Goal: Information Seeking & Learning: Learn about a topic

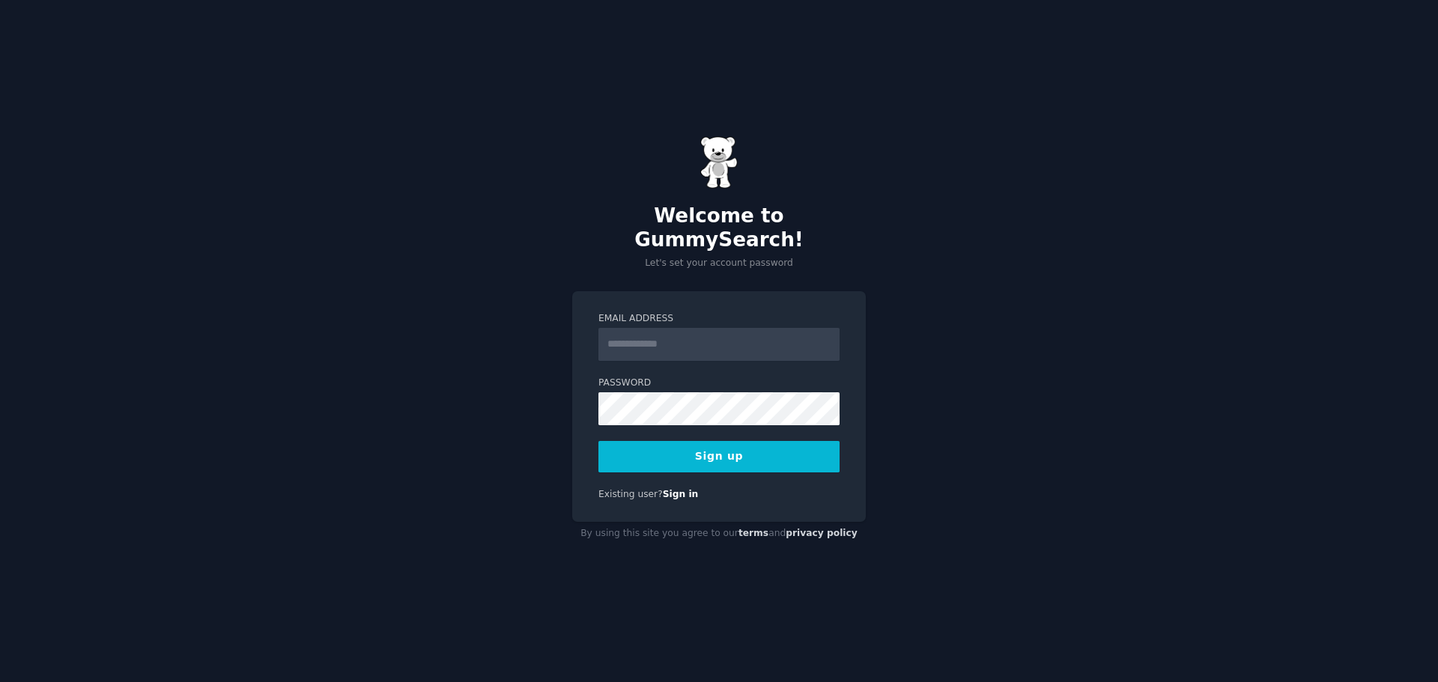
click at [638, 328] on input "Email Address" at bounding box center [718, 344] width 241 height 33
type input "**********"
click at [739, 447] on button "Sign up" at bounding box center [718, 456] width 241 height 31
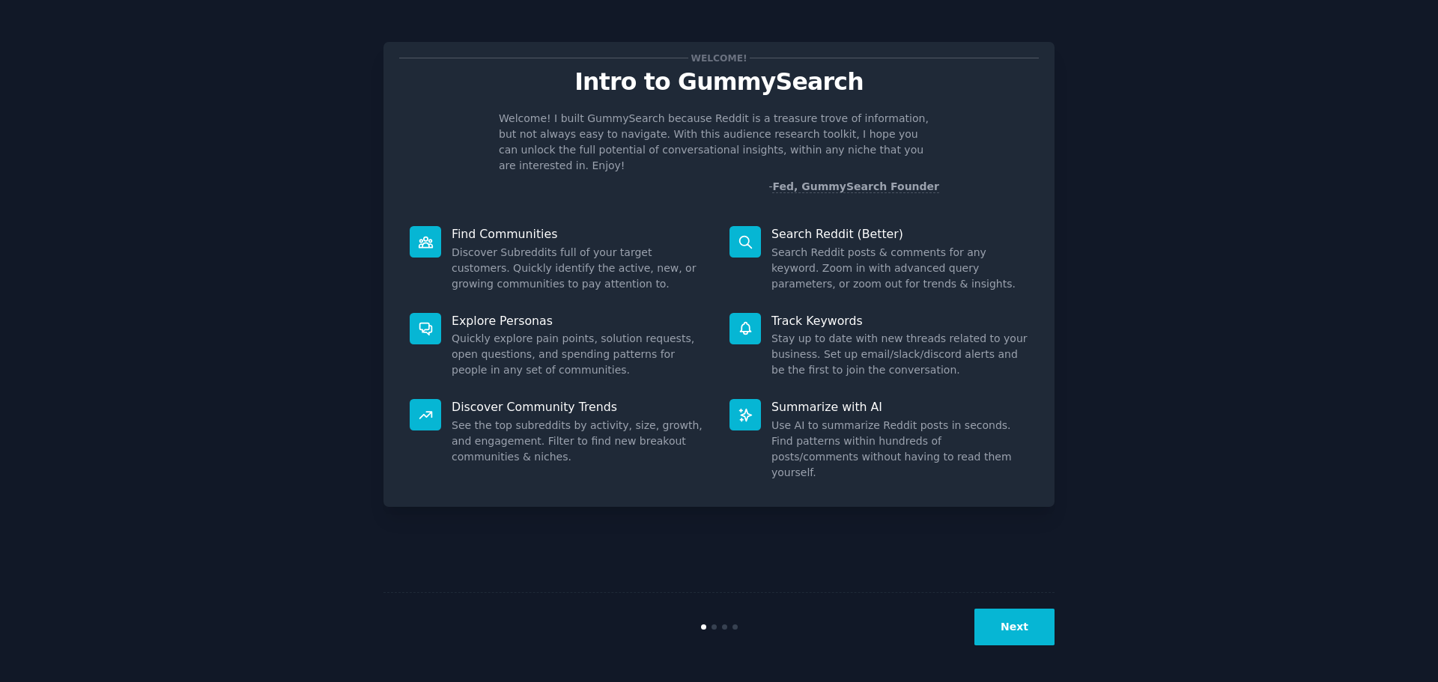
click at [1107, 383] on div "Welcome! Intro to GummySearch Welcome! I built GummySearch because Reddit is a …" at bounding box center [719, 341] width 1396 height 640
click at [1004, 640] on button "Next" at bounding box center [1014, 627] width 80 height 37
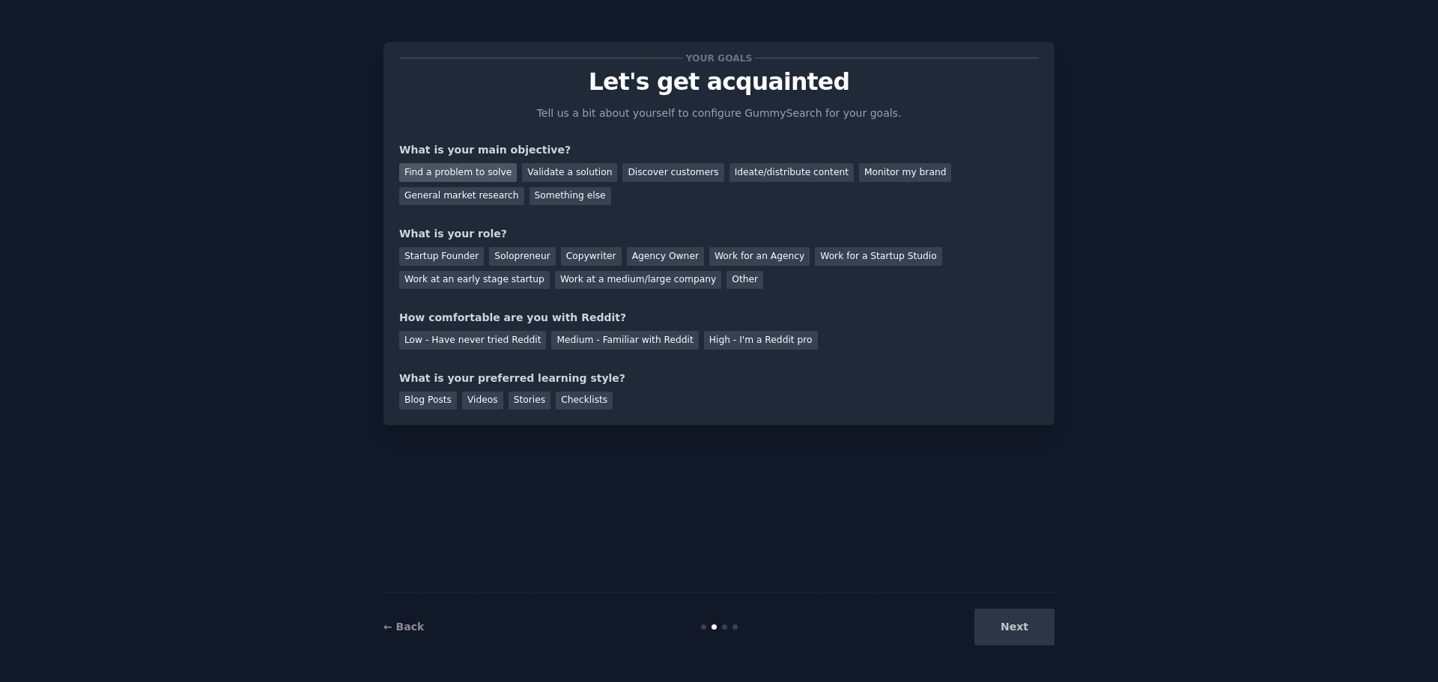
click at [439, 172] on div "Find a problem to solve" at bounding box center [458, 172] width 118 height 19
click at [540, 172] on div "Validate a solution" at bounding box center [569, 172] width 95 height 19
click at [443, 160] on div "Find a problem to solve Validate a solution Discover customers Ideate/distribut…" at bounding box center [718, 181] width 639 height 47
click at [452, 170] on div "Find a problem to solve" at bounding box center [458, 172] width 118 height 19
click at [520, 255] on div "Solopreneur" at bounding box center [522, 256] width 66 height 19
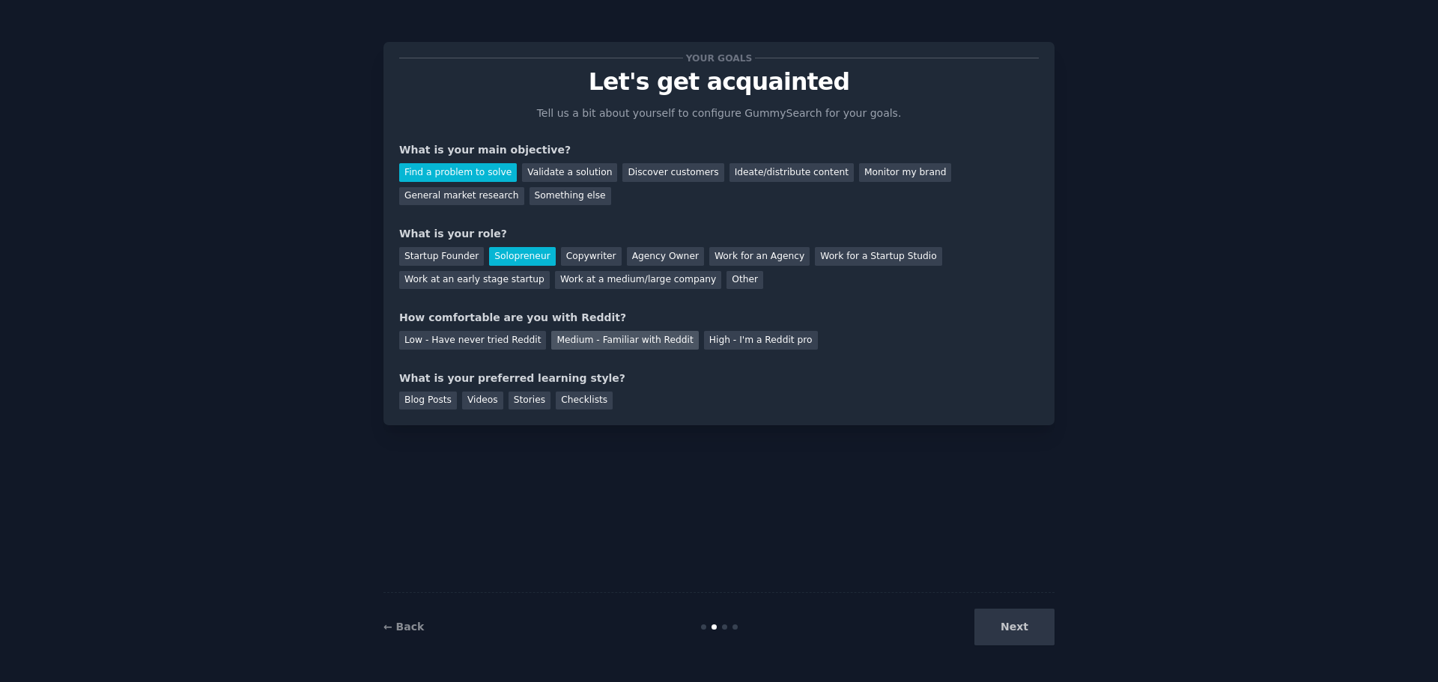
click at [584, 341] on div "Medium - Familiar with Reddit" at bounding box center [624, 340] width 147 height 19
click at [473, 401] on div "Videos" at bounding box center [482, 401] width 41 height 19
click at [1021, 628] on button "Next" at bounding box center [1014, 627] width 80 height 37
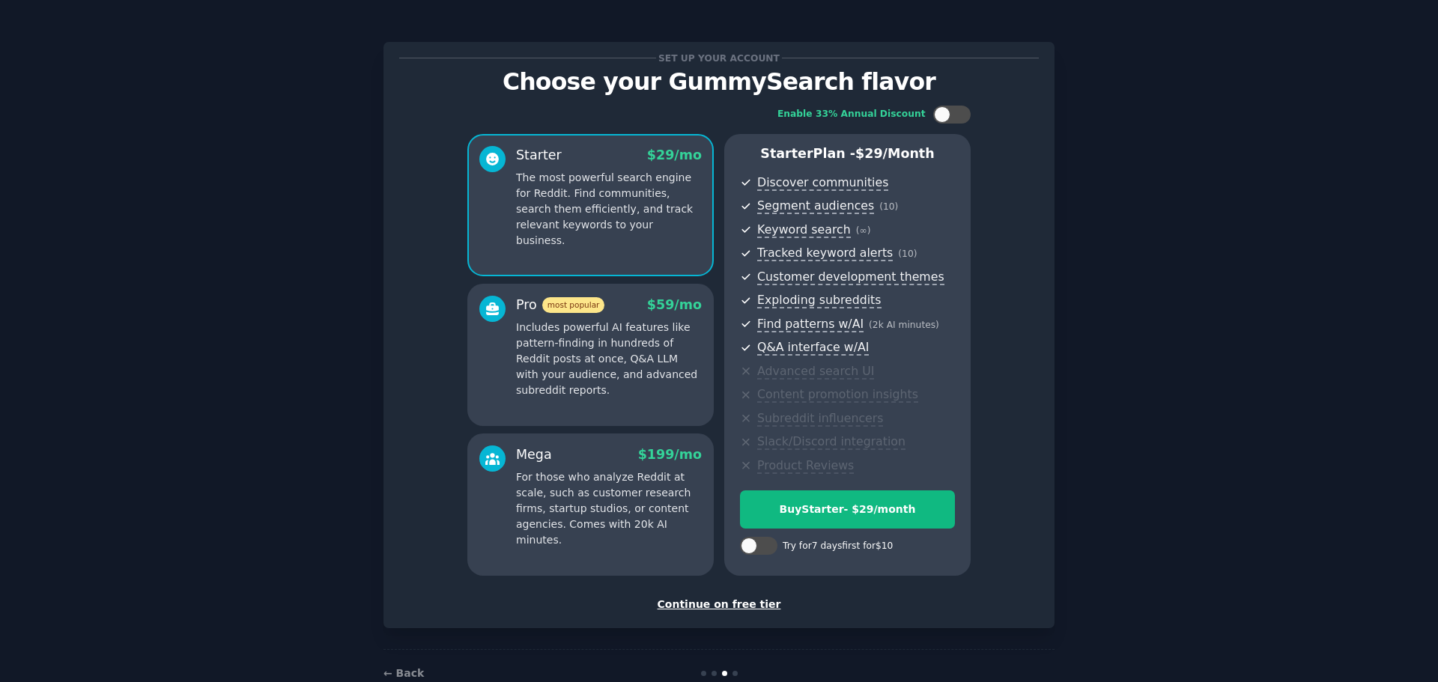
click at [746, 604] on div "Continue on free tier" at bounding box center [718, 605] width 639 height 16
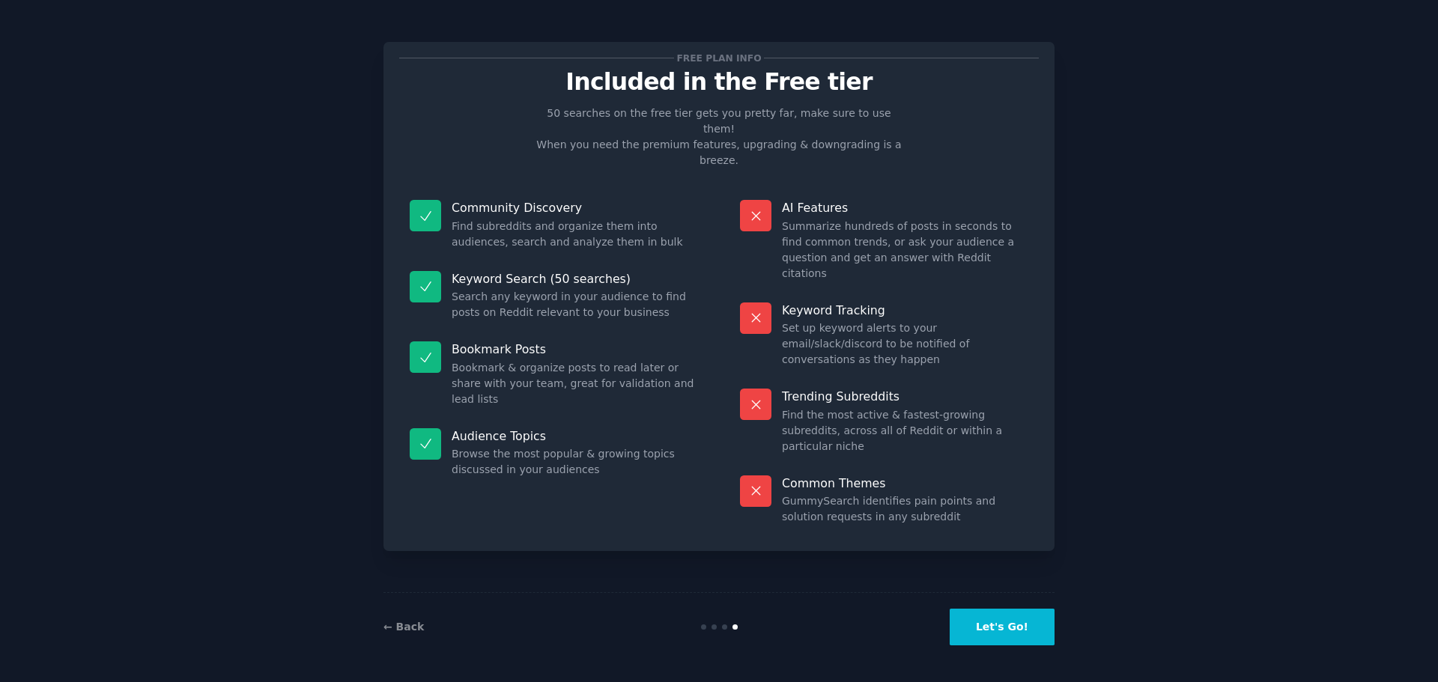
click at [1002, 627] on button "Let's Go!" at bounding box center [1001, 627] width 105 height 37
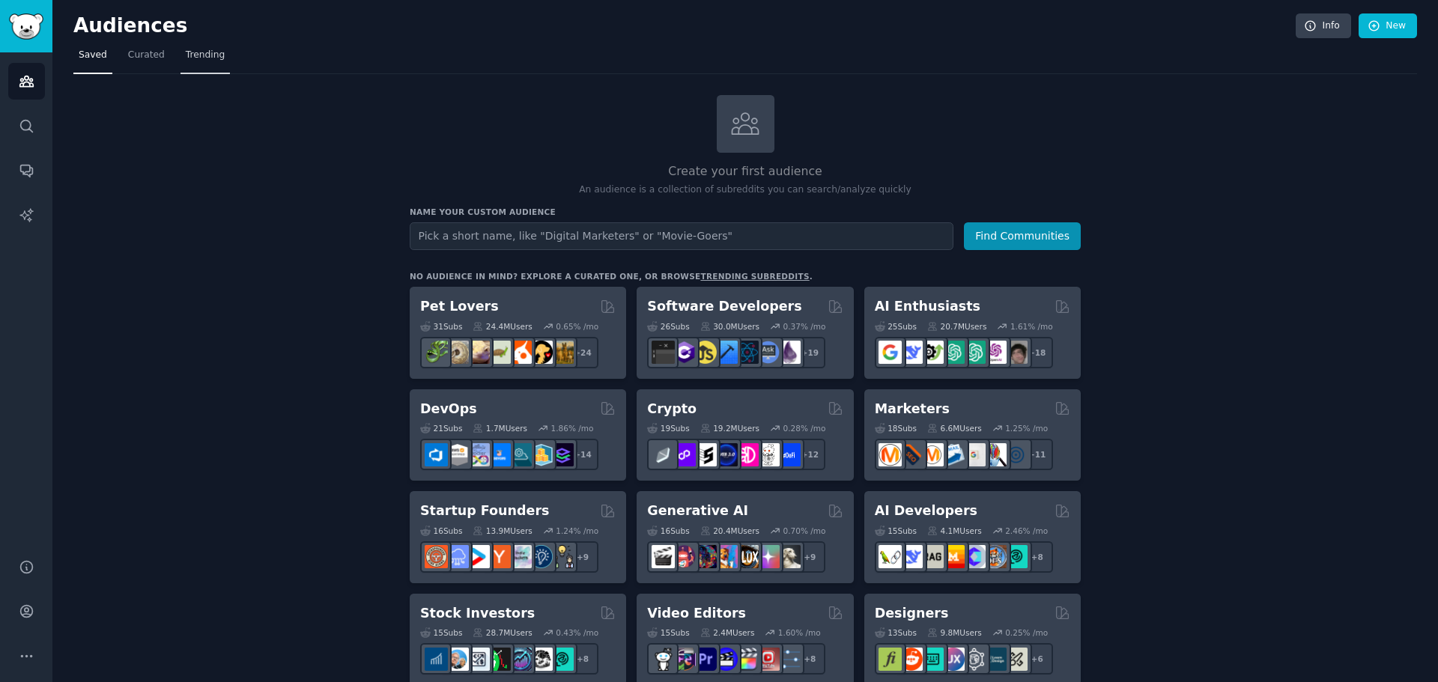
click at [204, 63] on link "Trending" at bounding box center [204, 58] width 49 height 31
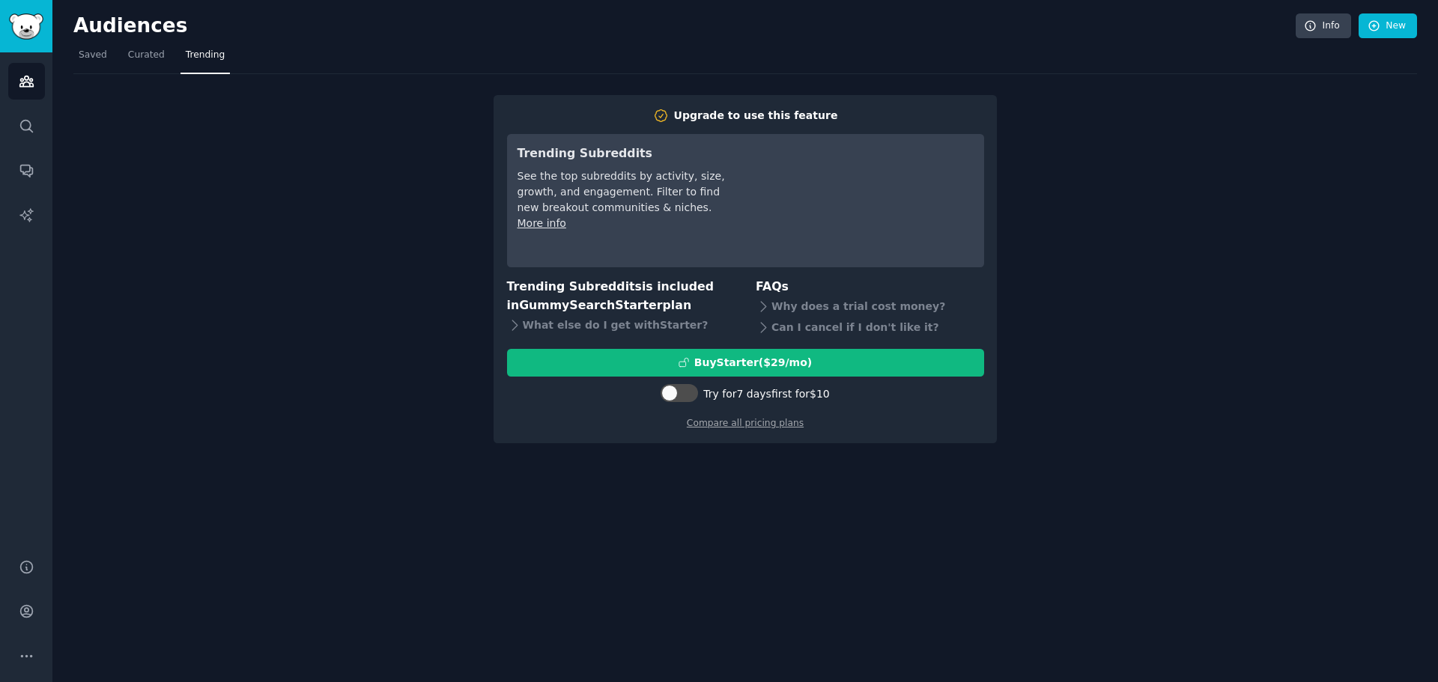
click at [900, 40] on div "Audiences Info New" at bounding box center [744, 28] width 1343 height 31
click at [93, 52] on span "Saved" at bounding box center [93, 55] width 28 height 13
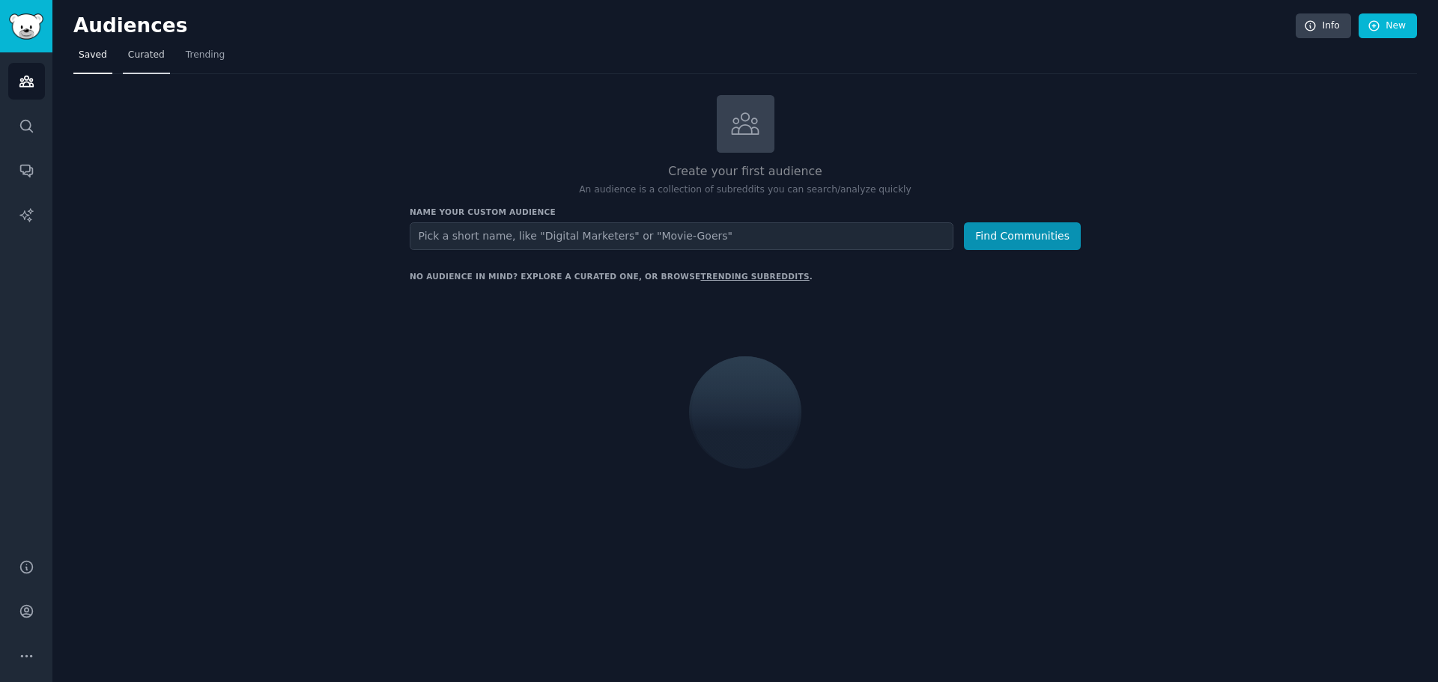
click at [150, 53] on span "Curated" at bounding box center [146, 55] width 37 height 13
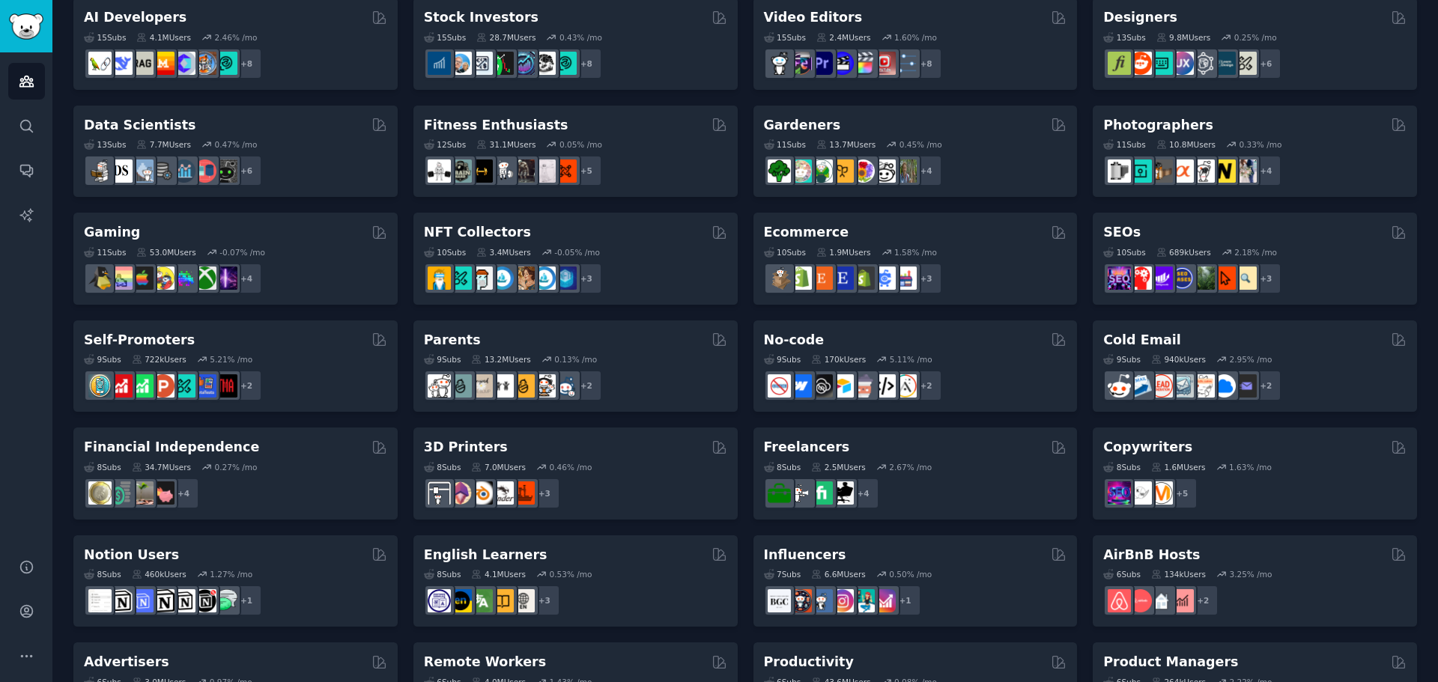
scroll to position [374, 0]
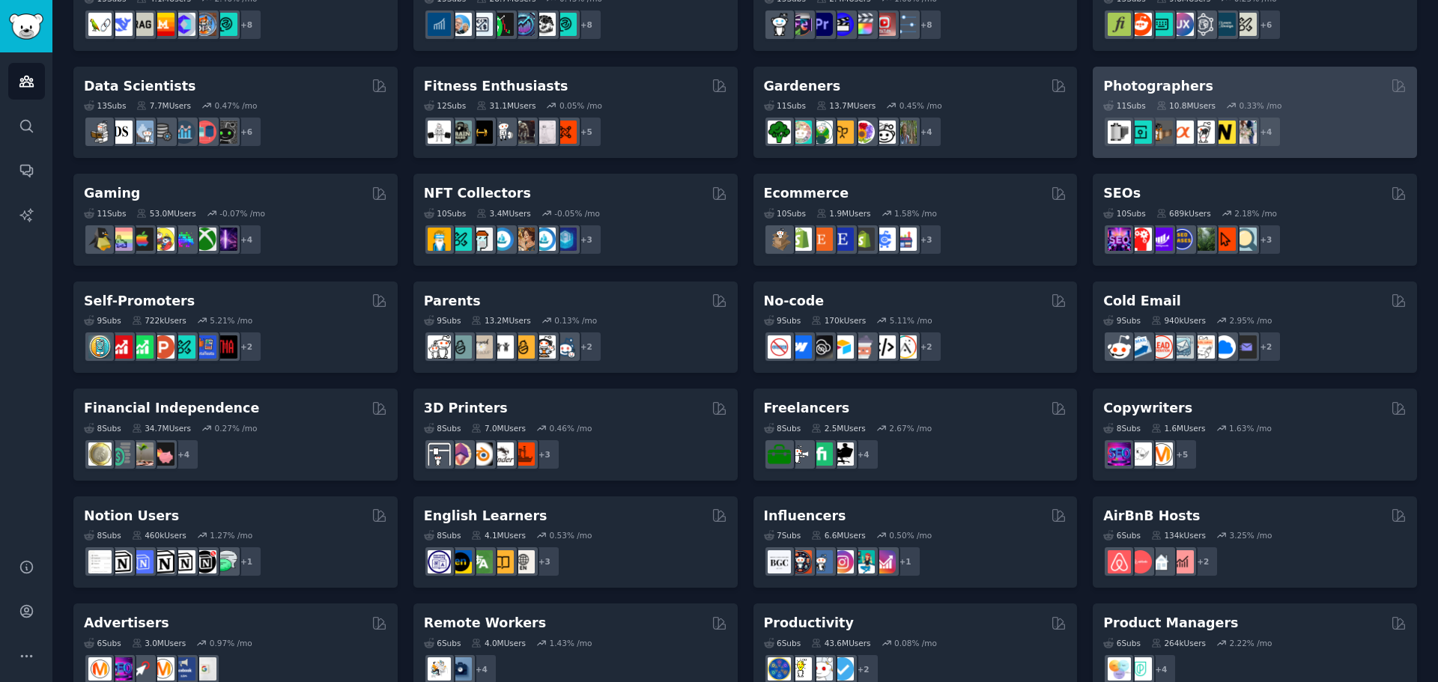
click at [1328, 124] on div "+ 4" at bounding box center [1254, 131] width 303 height 31
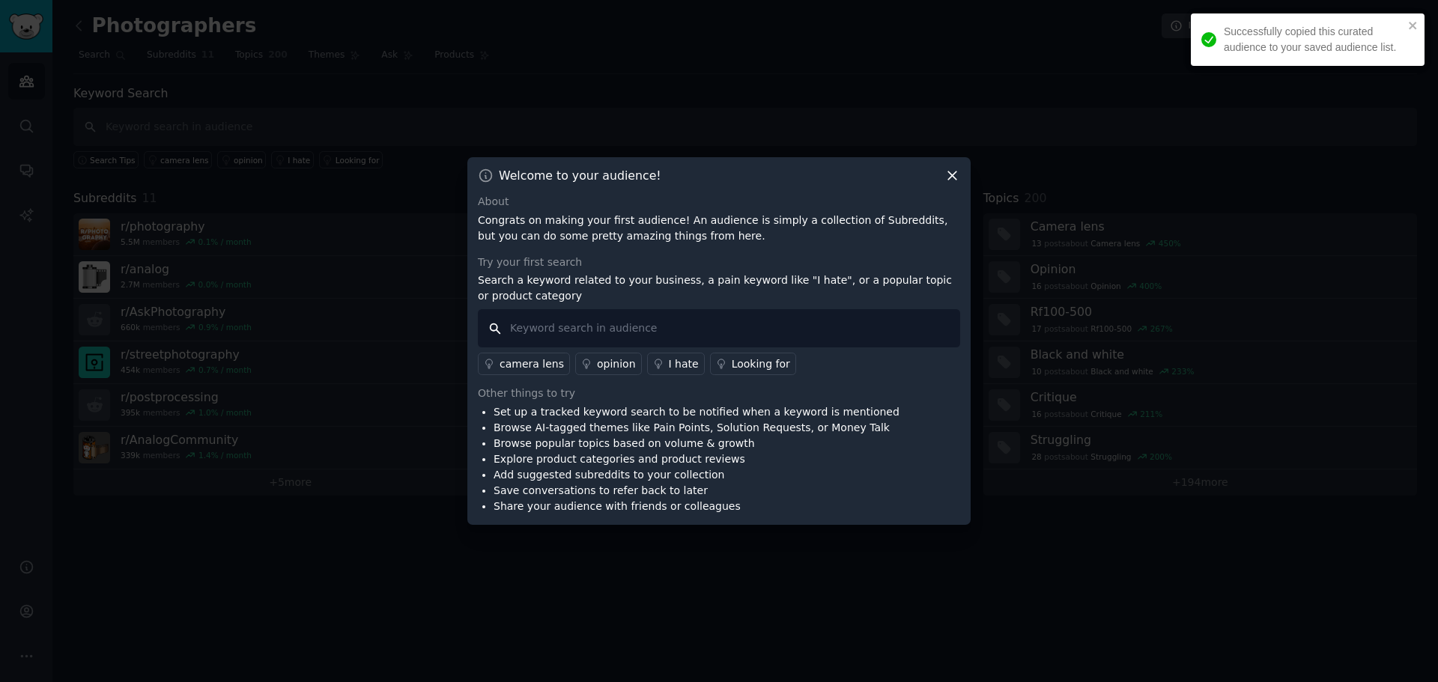
click at [550, 326] on input "text" at bounding box center [719, 328] width 482 height 38
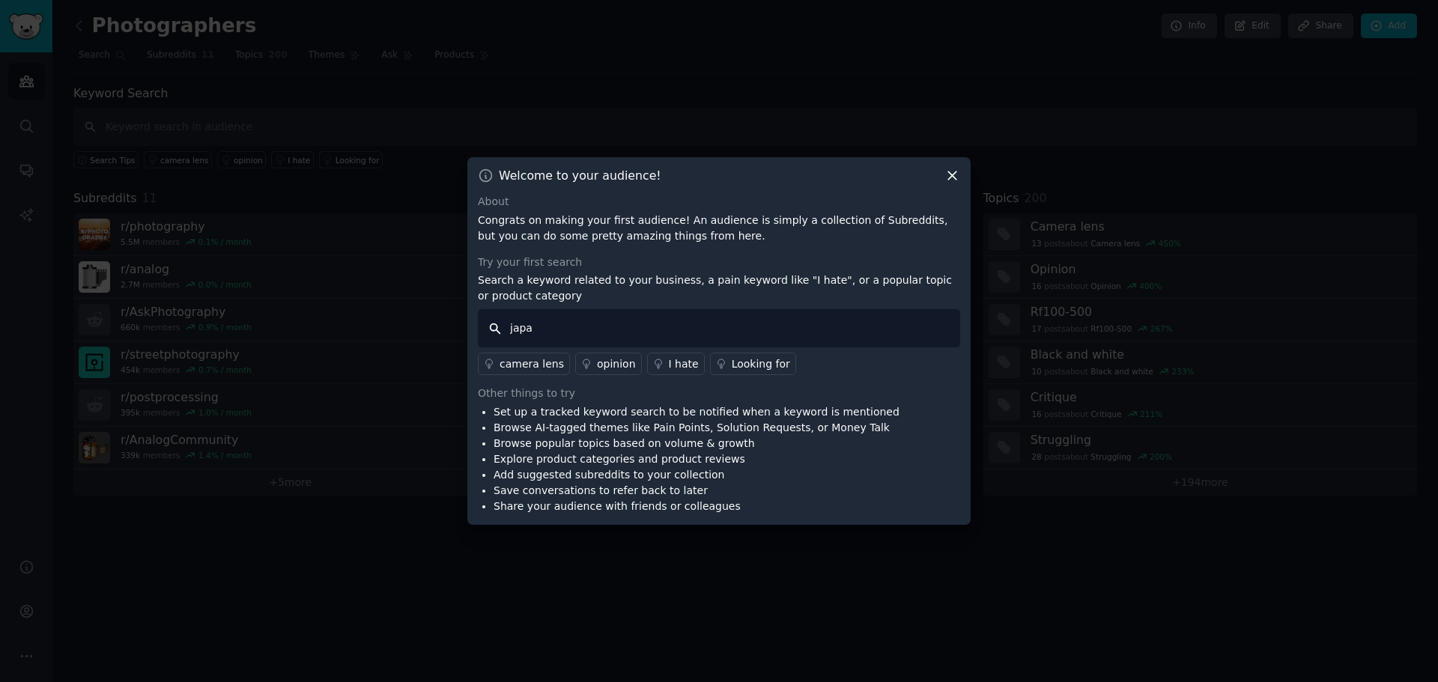
type input "[GEOGRAPHIC_DATA]"
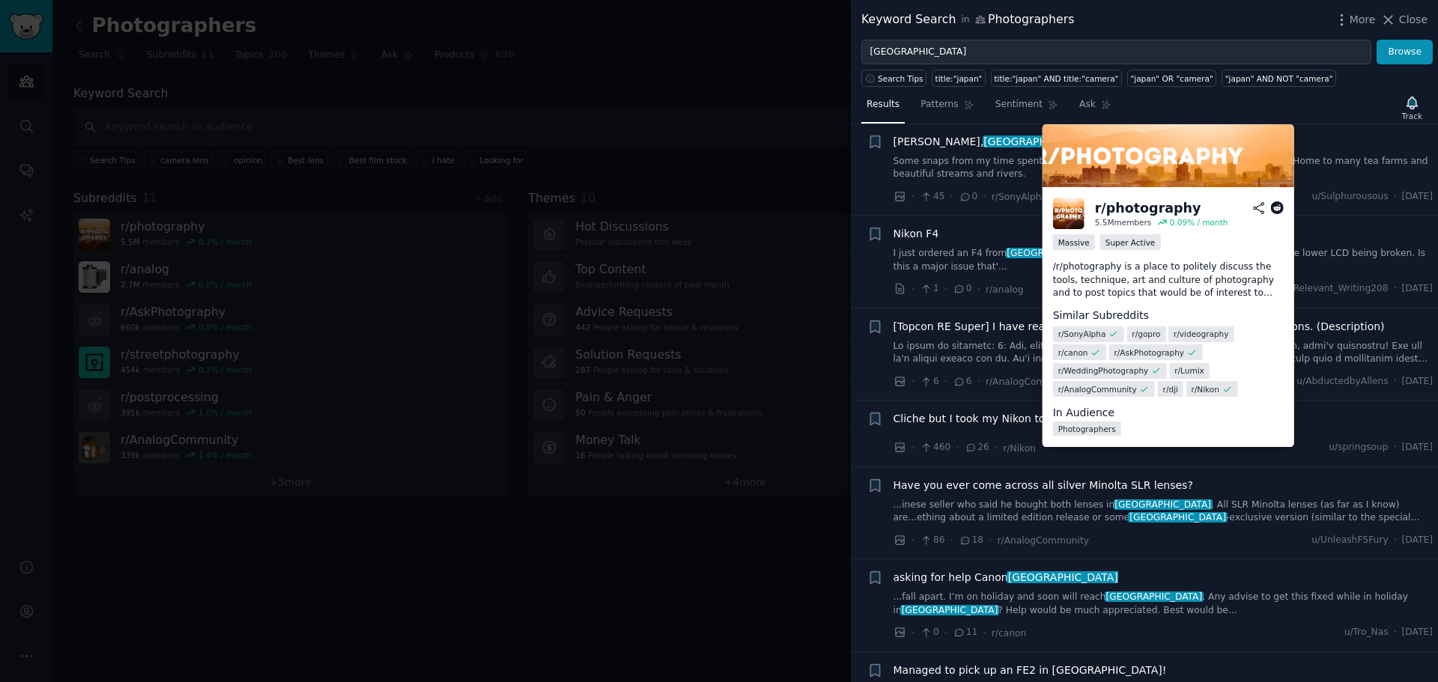
scroll to position [1947, 0]
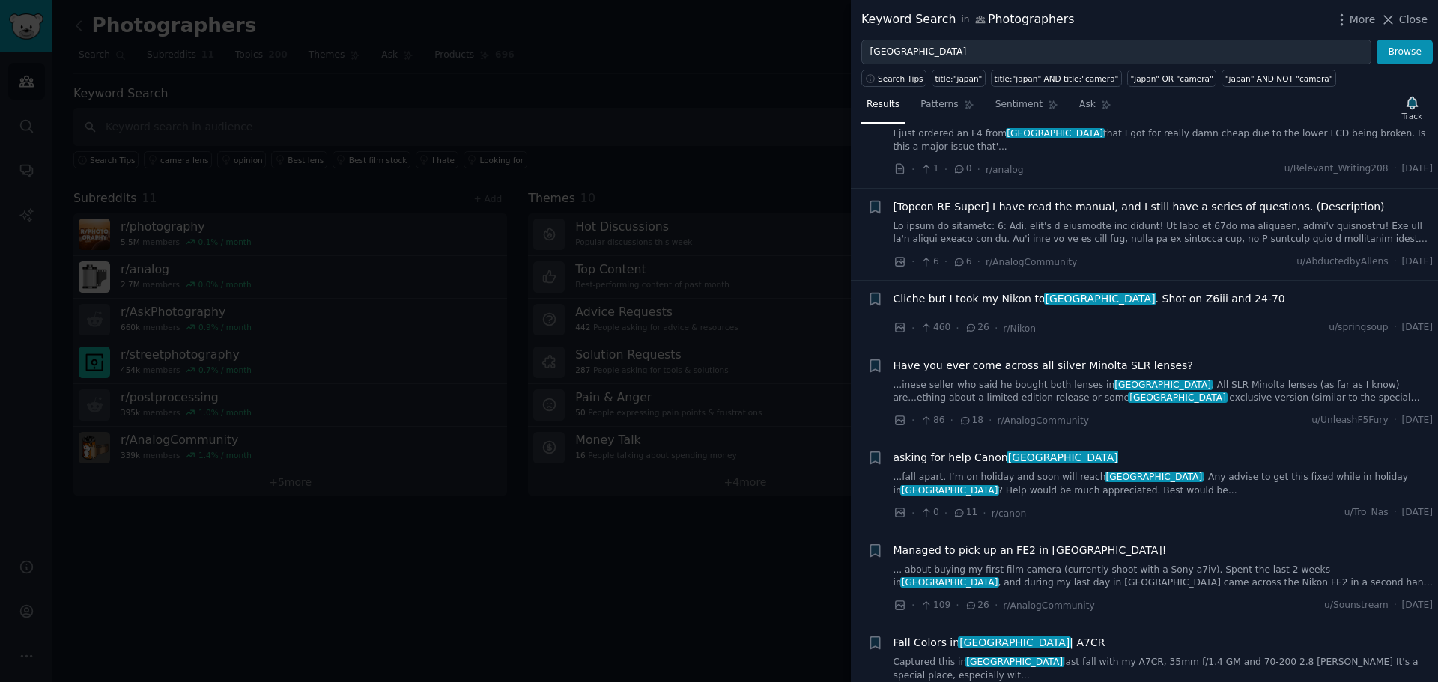
click at [386, 103] on div at bounding box center [719, 341] width 1438 height 682
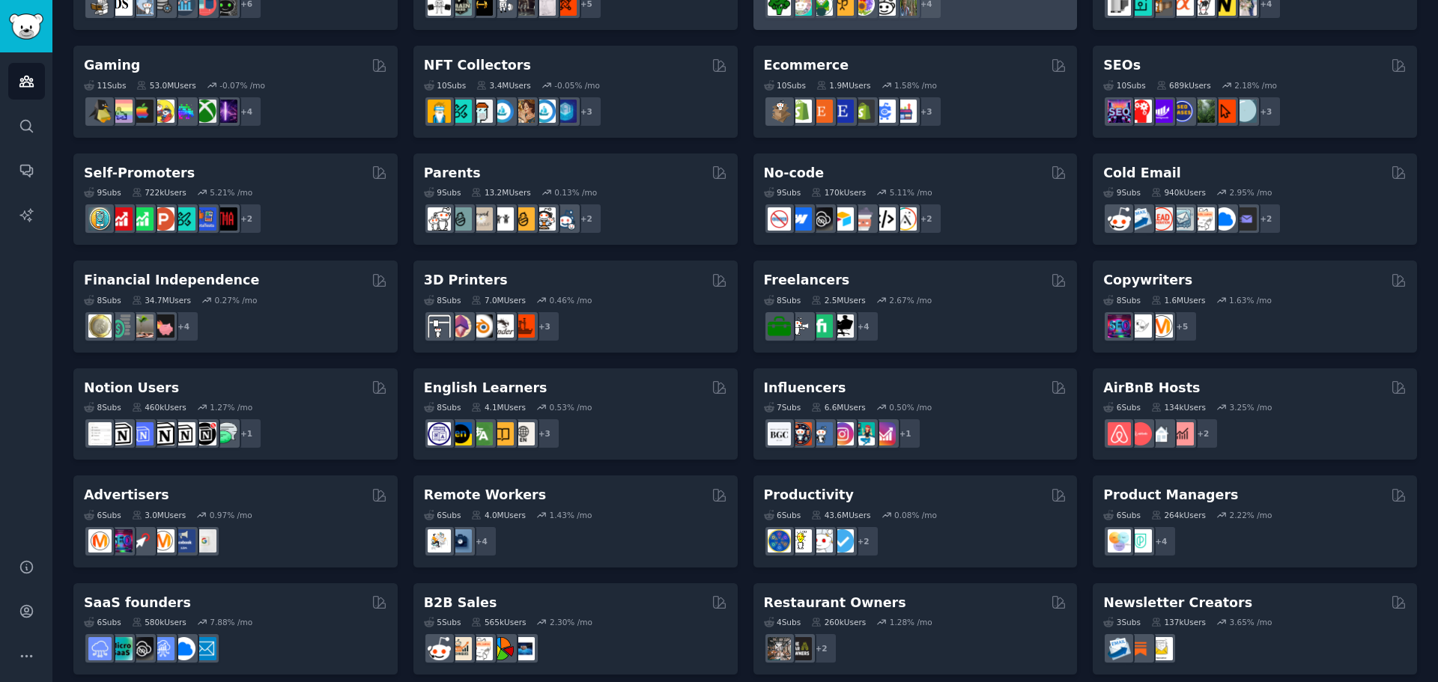
scroll to position [516, 0]
